Goal: Register for event/course

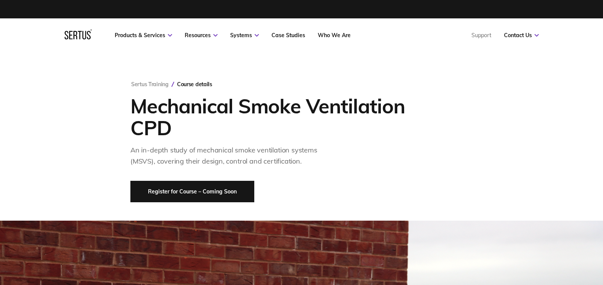
click at [204, 192] on link "Register for Course – Coming Soon" at bounding box center [192, 191] width 124 height 21
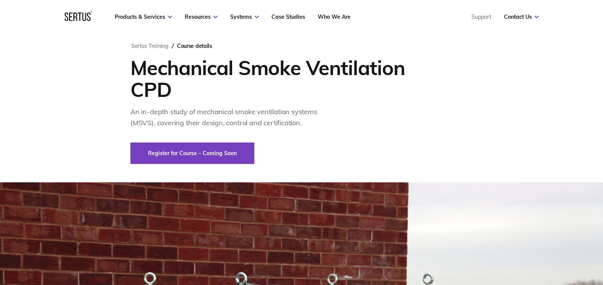
scroll to position [229, 0]
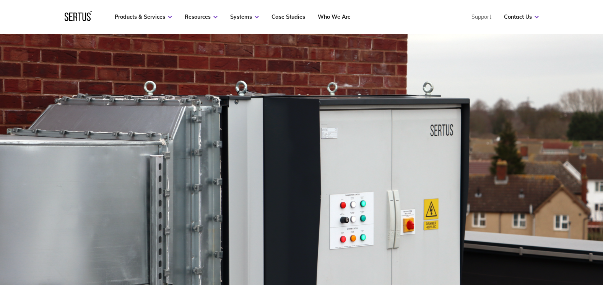
click at [326, 145] on img at bounding box center [301, 192] width 603 height 402
click at [382, 186] on img at bounding box center [301, 192] width 603 height 402
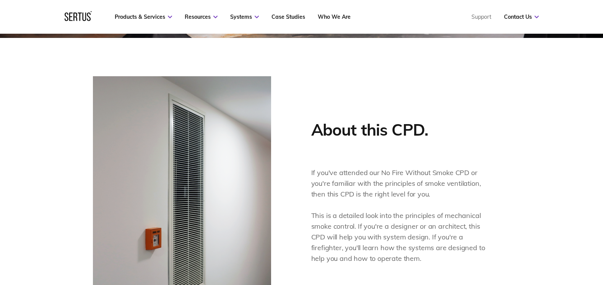
scroll to position [650, 0]
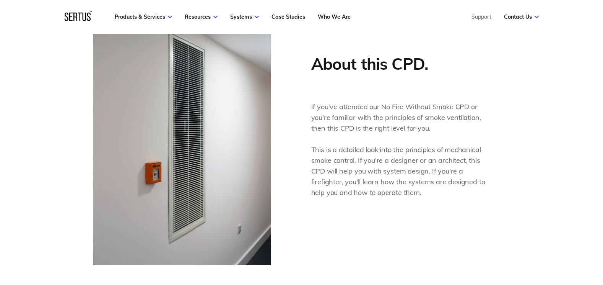
click at [400, 168] on p "This is a detailed look into the principles of mechanical smoke control. If you…" at bounding box center [402, 171] width 182 height 54
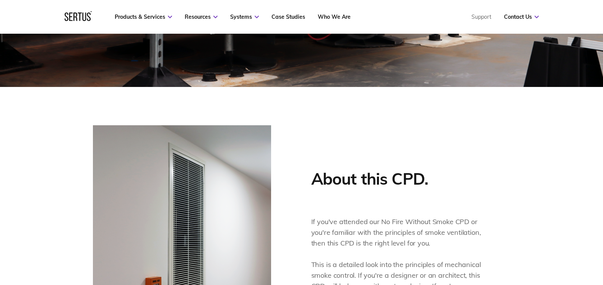
scroll to position [497, 0]
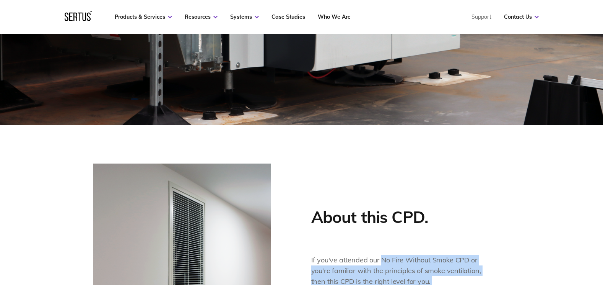
drag, startPoint x: 381, startPoint y: 261, endPoint x: 432, endPoint y: 262, distance: 51.3
click at [23, 251] on div "About this CPD. If you've attended our No Fire Without Smoke CPD or you're fami…" at bounding box center [301, 290] width 603 height 330
drag, startPoint x: 432, startPoint y: 262, endPoint x: 406, endPoint y: 266, distance: 26.6
copy p "No Fire Without"
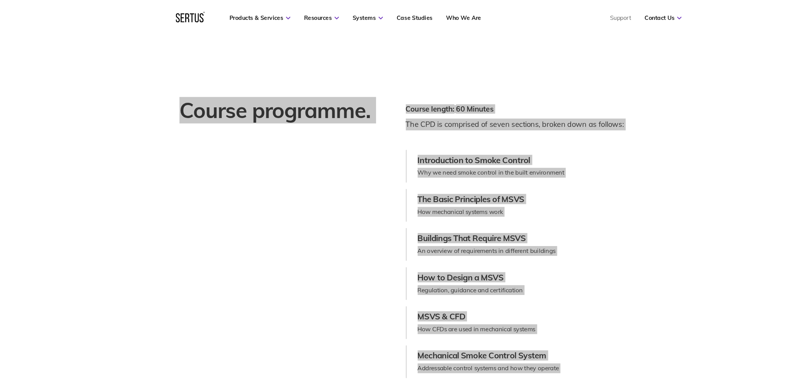
scroll to position [991, 0]
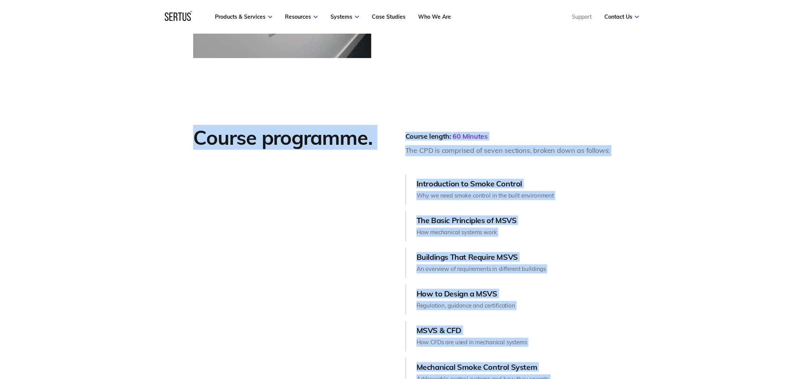
click at [308, 202] on div "Course programme." at bounding box center [299, 275] width 212 height 301
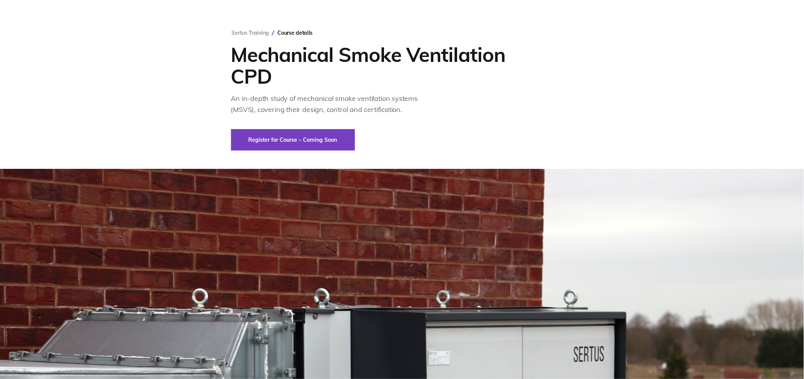
scroll to position [0, 0]
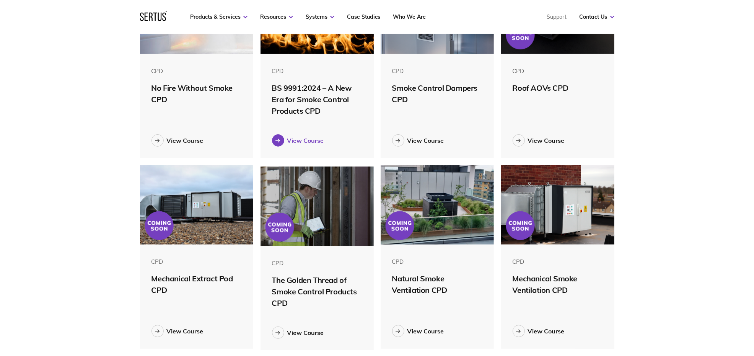
scroll to position [258, 0]
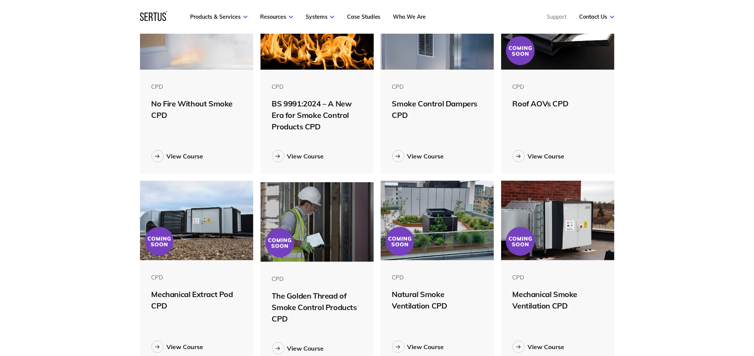
click at [603, 28] on div "Products & Services Resources Systems Case Studies Who We Are Support Contact U…" at bounding box center [377, 17] width 754 height 34
click at [603, 18] on link "Contact Us" at bounding box center [596, 16] width 35 height 7
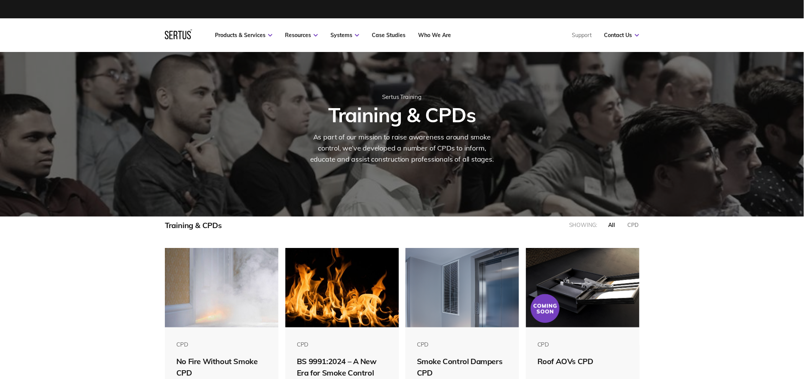
scroll to position [386, 487]
